Goal: Task Accomplishment & Management: Manage account settings

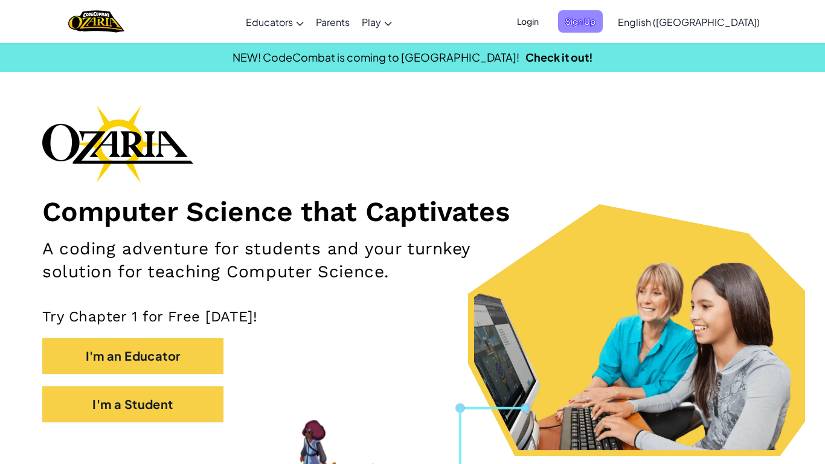
click at [603, 16] on span "Sign Up" at bounding box center [580, 21] width 45 height 22
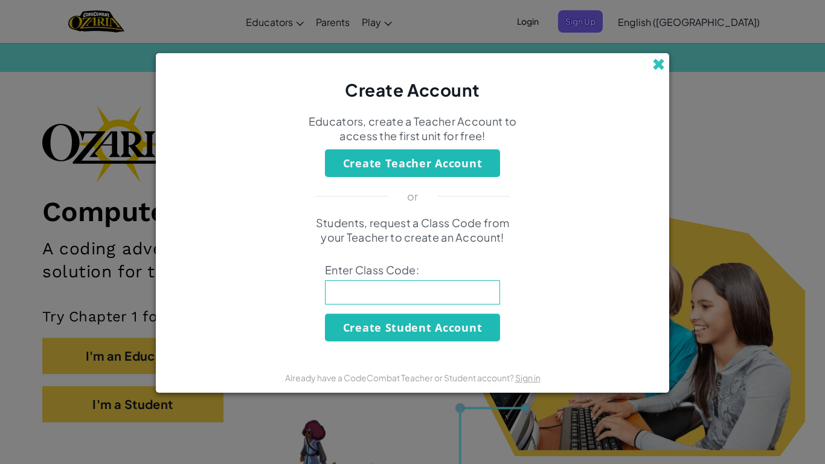
click at [662, 61] on span at bounding box center [659, 64] width 13 height 13
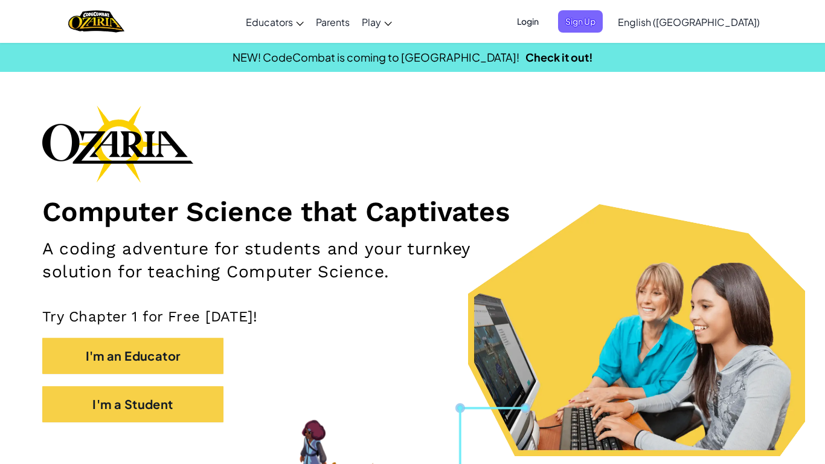
click at [546, 17] on span "Login" at bounding box center [528, 21] width 36 height 22
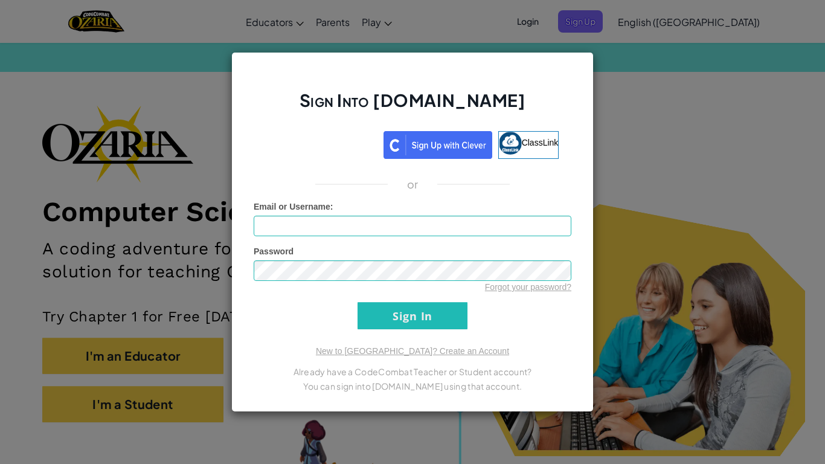
click at [300, 210] on span "Email or Username" at bounding box center [292, 207] width 77 height 10
click at [300, 216] on input "Email or Username :" at bounding box center [413, 226] width 318 height 21
click at [358, 322] on input "Sign In" at bounding box center [413, 315] width 110 height 27
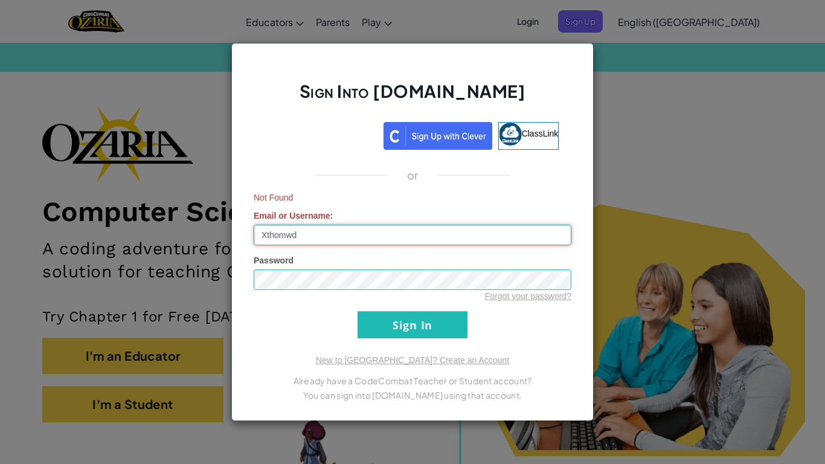
click at [344, 244] on input "Xthomwd" at bounding box center [413, 235] width 318 height 21
type input "X"
type input "Xthomwd12"
click at [447, 338] on input "Sign In" at bounding box center [413, 324] width 110 height 27
